Goal: Find specific page/section: Find specific page/section

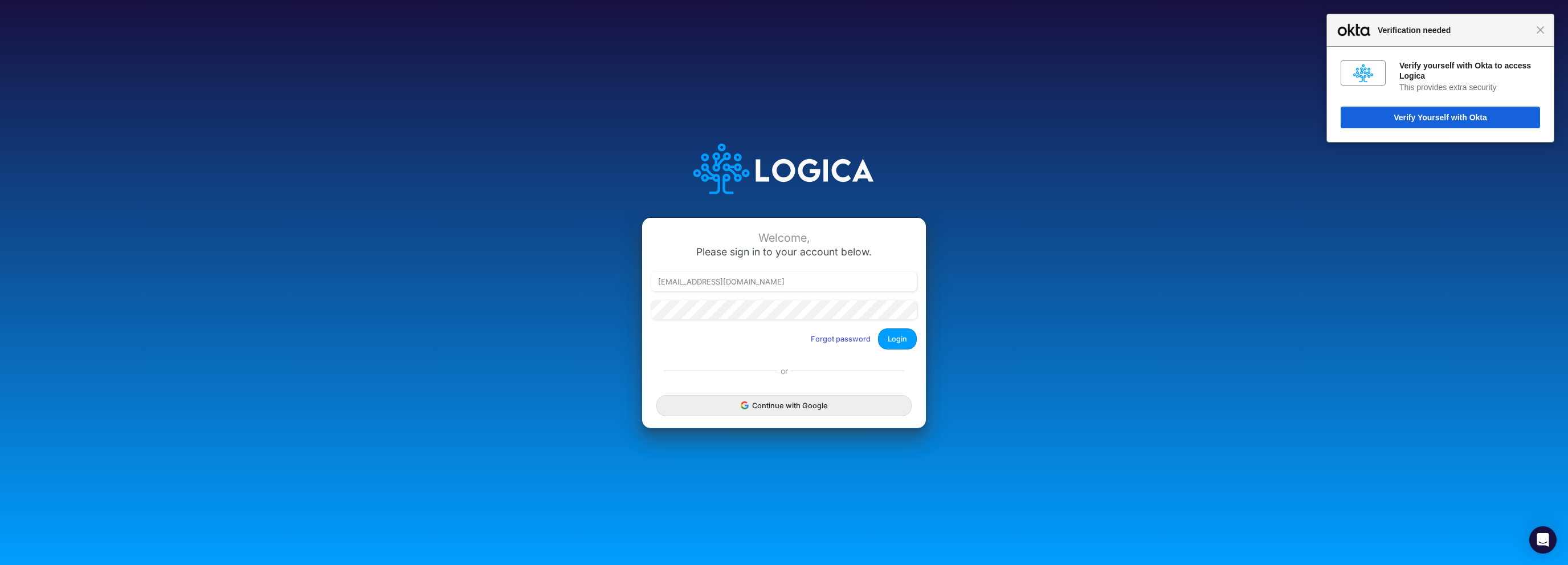
drag, startPoint x: 915, startPoint y: 335, endPoint x: 907, endPoint y: 343, distance: 11.3
click at [907, 343] on button "Login" at bounding box center [897, 339] width 39 height 22
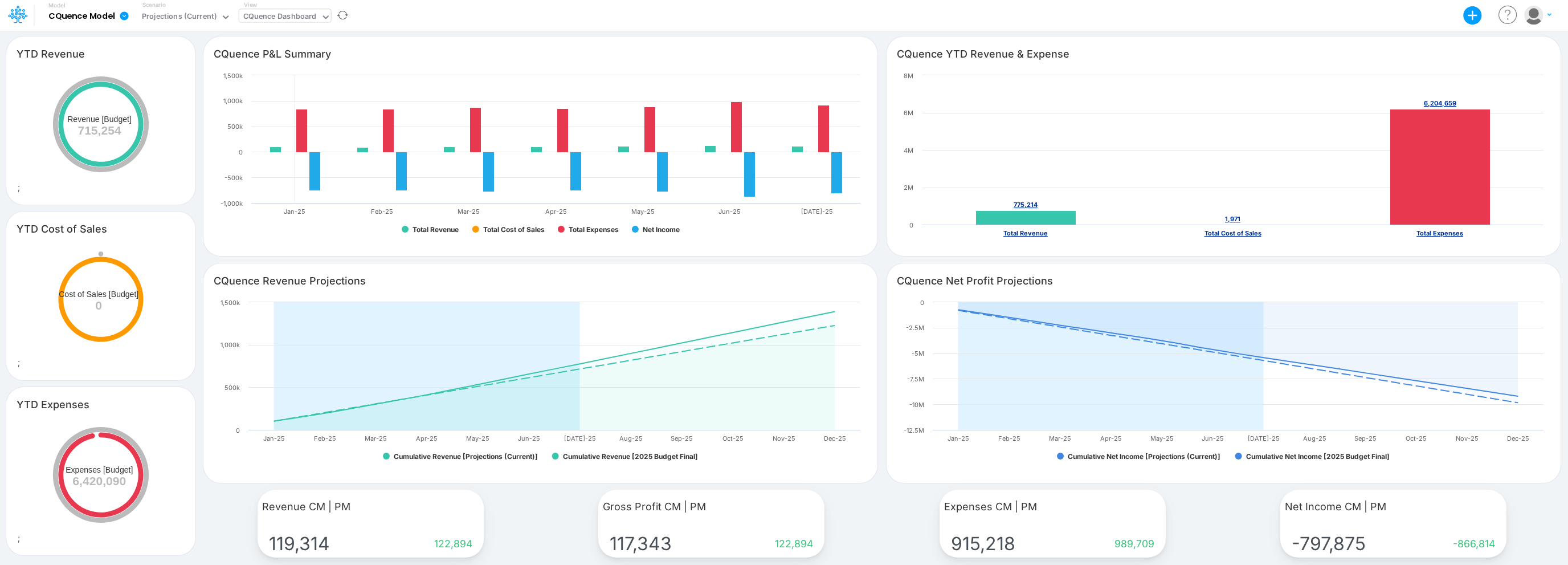
click at [266, 25] on div "CQuence Dashboard" at bounding box center [280, 17] width 82 height 17
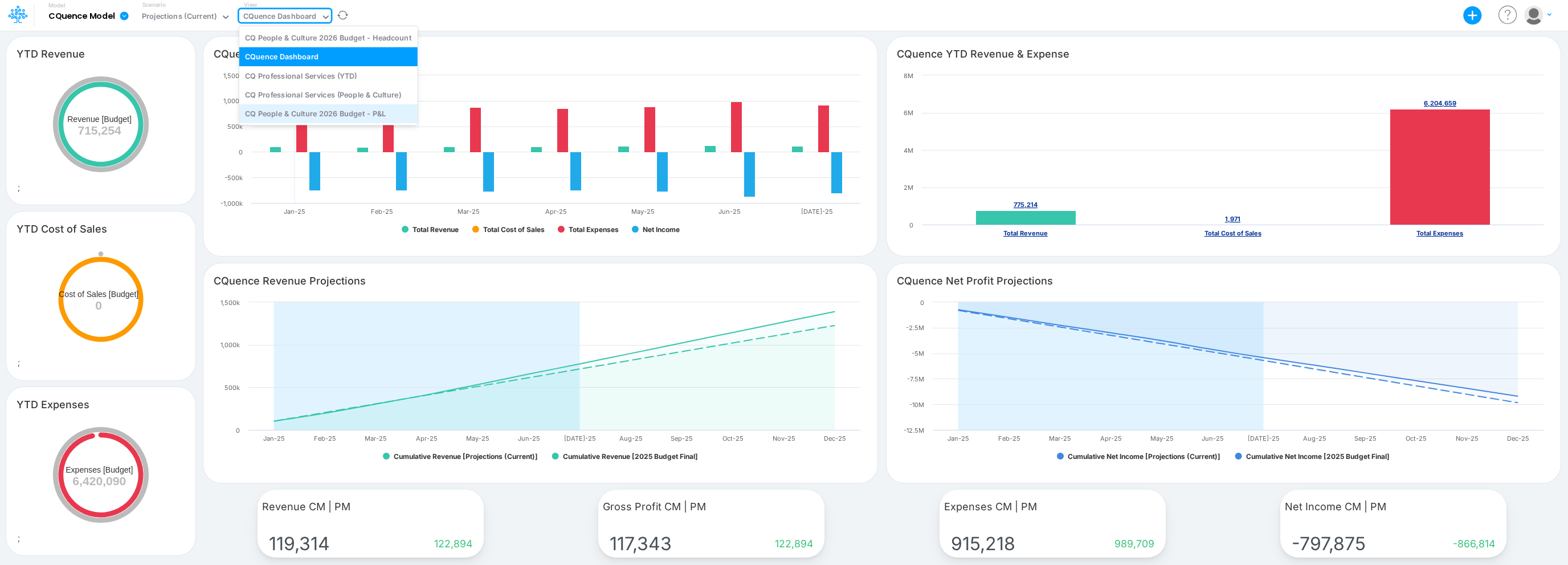
click at [339, 117] on div "CQ People & Culture 2026 Budget - P&L" at bounding box center [328, 113] width 178 height 19
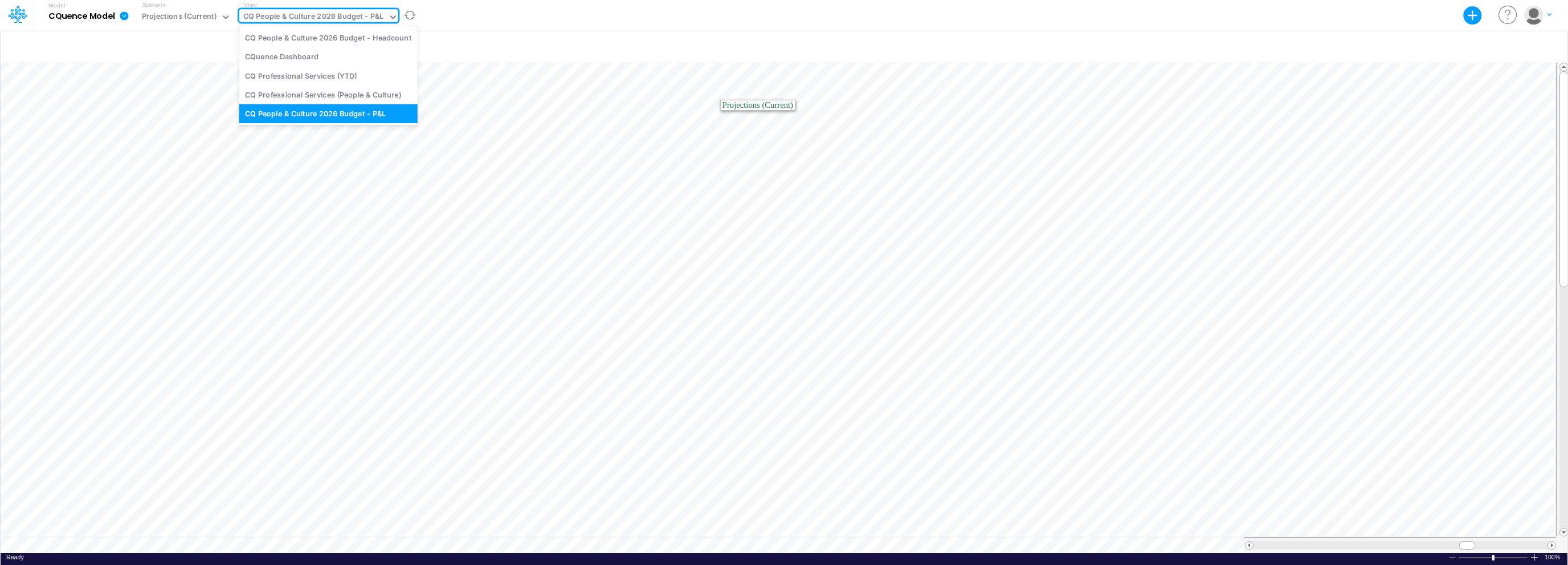
click at [321, 15] on div "CQ People & Culture 2026 Budget - P&L" at bounding box center [313, 17] width 141 height 13
click at [318, 76] on div "CQ Professional Services (YTD)" at bounding box center [328, 75] width 178 height 19
click at [315, 56] on div at bounding box center [784, 48] width 1567 height 30
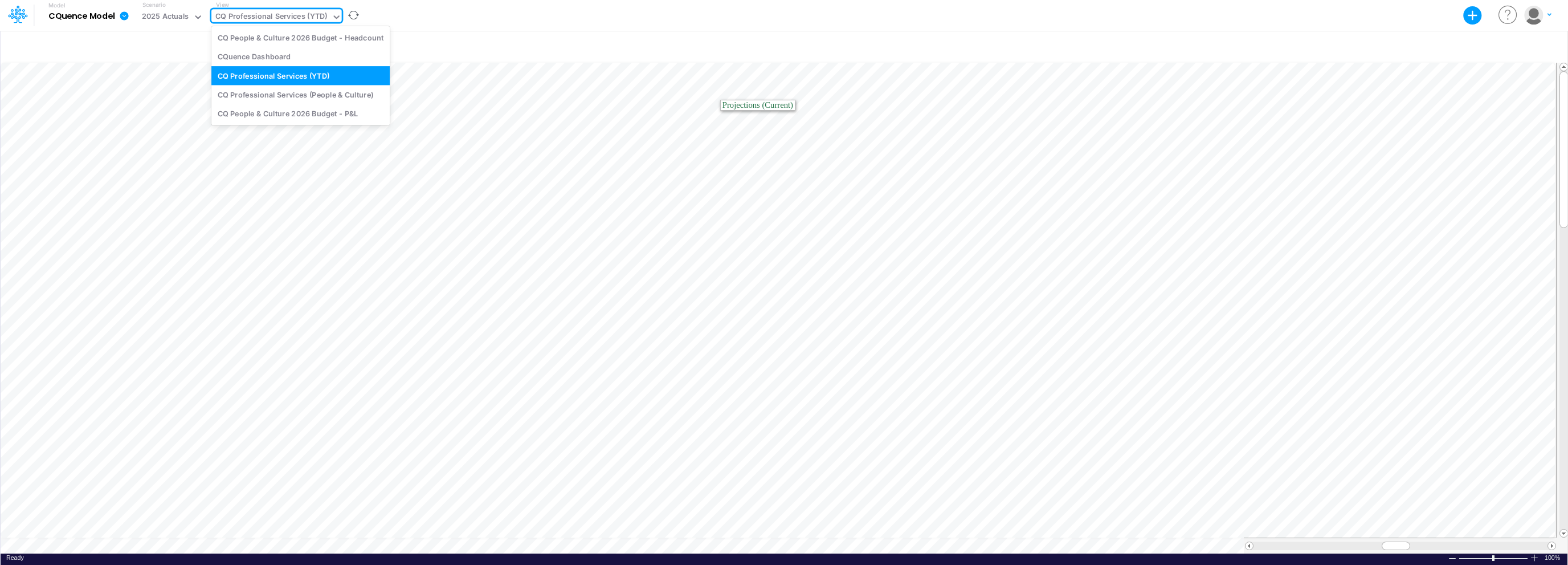
click at [314, 17] on div "CQ Professional Services (YTD)" at bounding box center [271, 17] width 112 height 13
click at [326, 94] on div "CQ Professional Services (People & Culture)" at bounding box center [300, 94] width 178 height 19
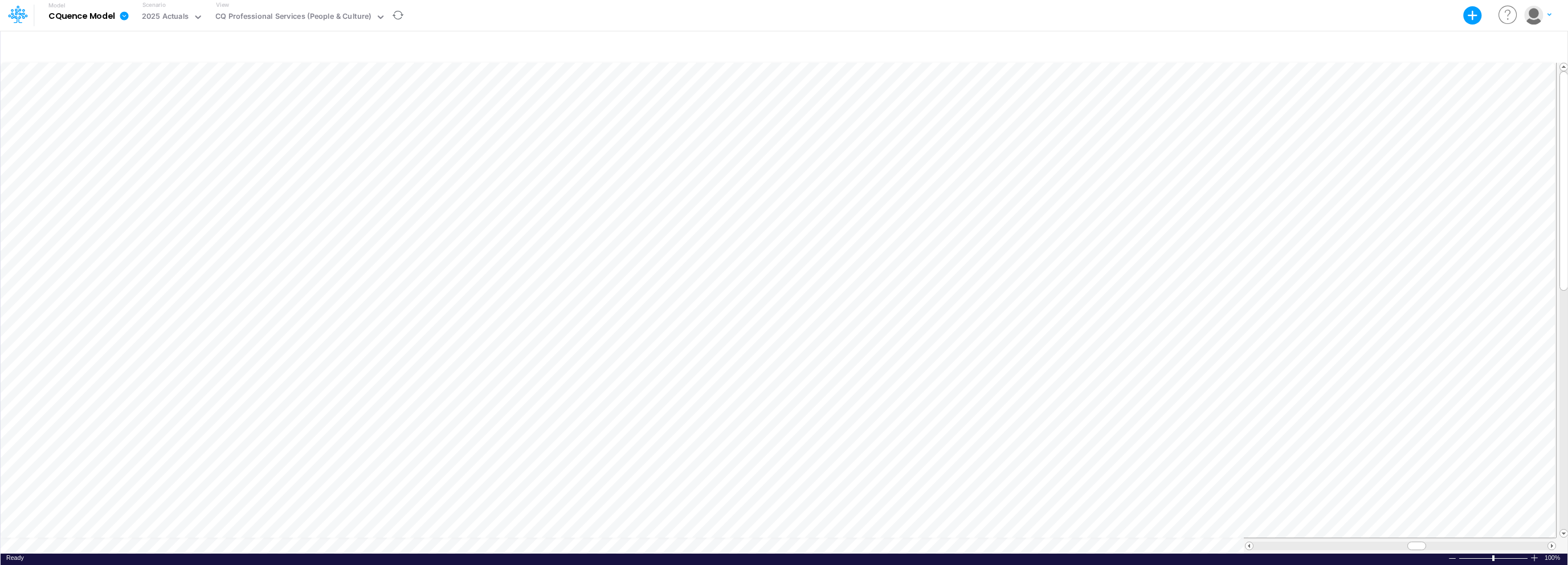
scroll to position [5, 38]
